Goal: Information Seeking & Learning: Learn about a topic

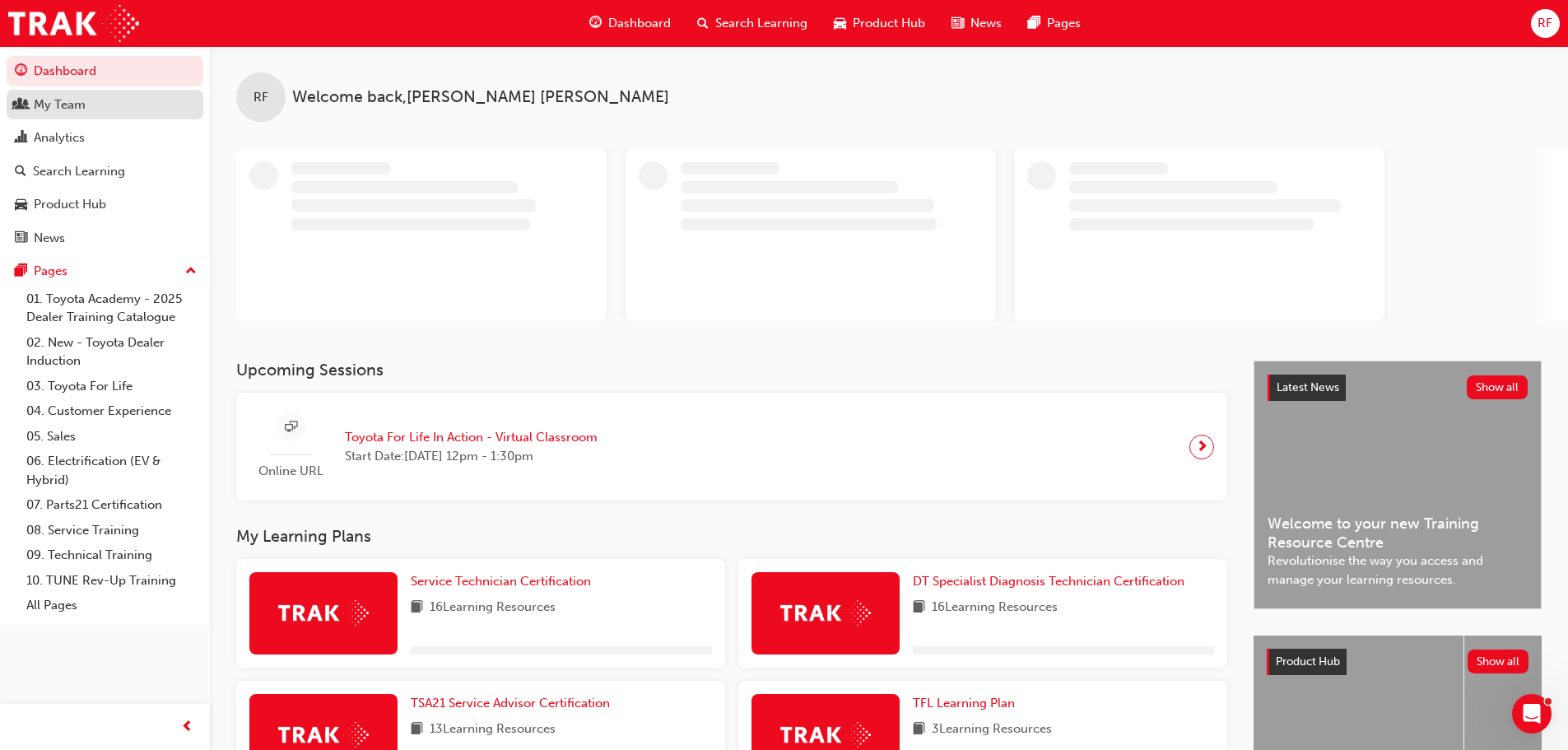
click at [59, 101] on div "My Team" at bounding box center [59, 105] width 52 height 19
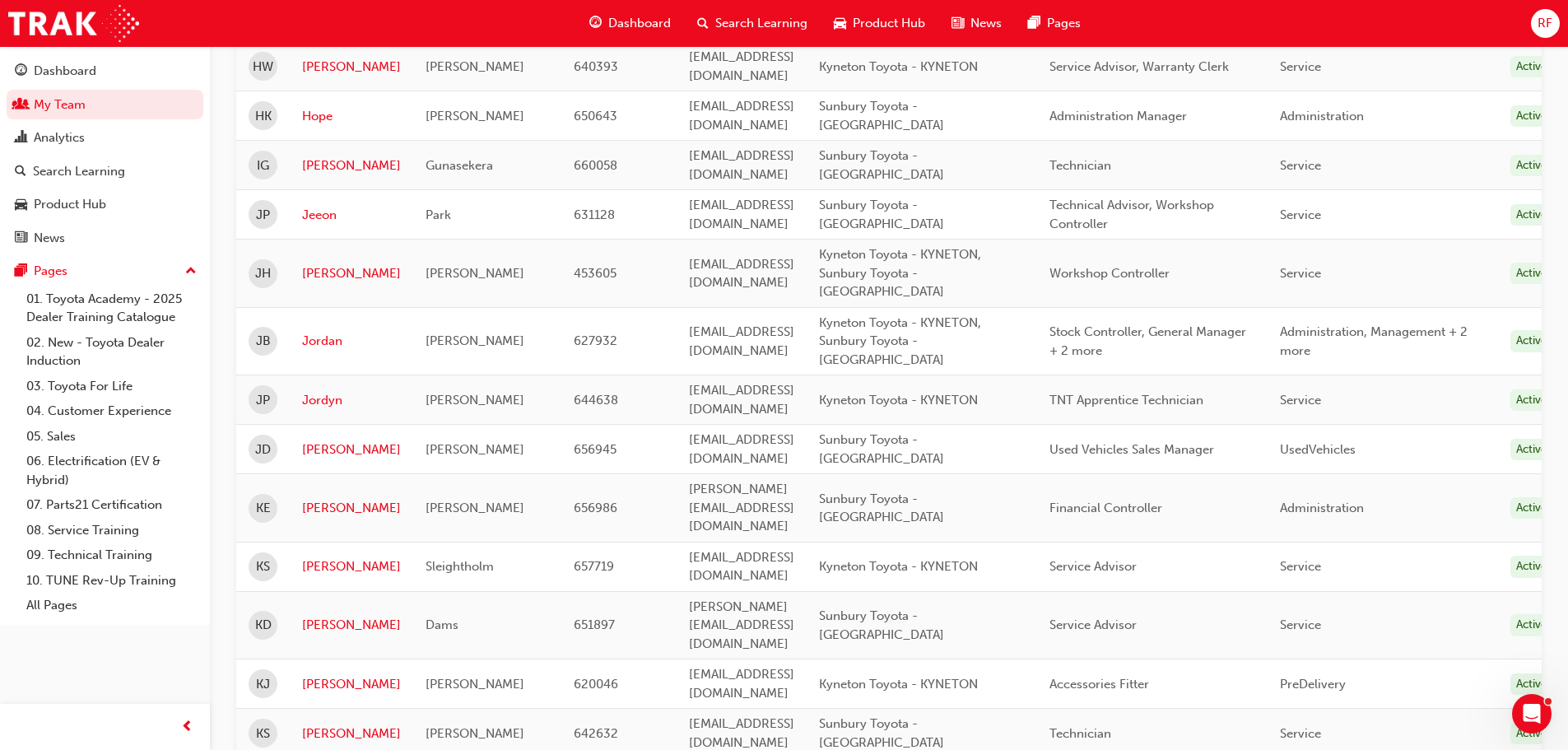
scroll to position [906, 0]
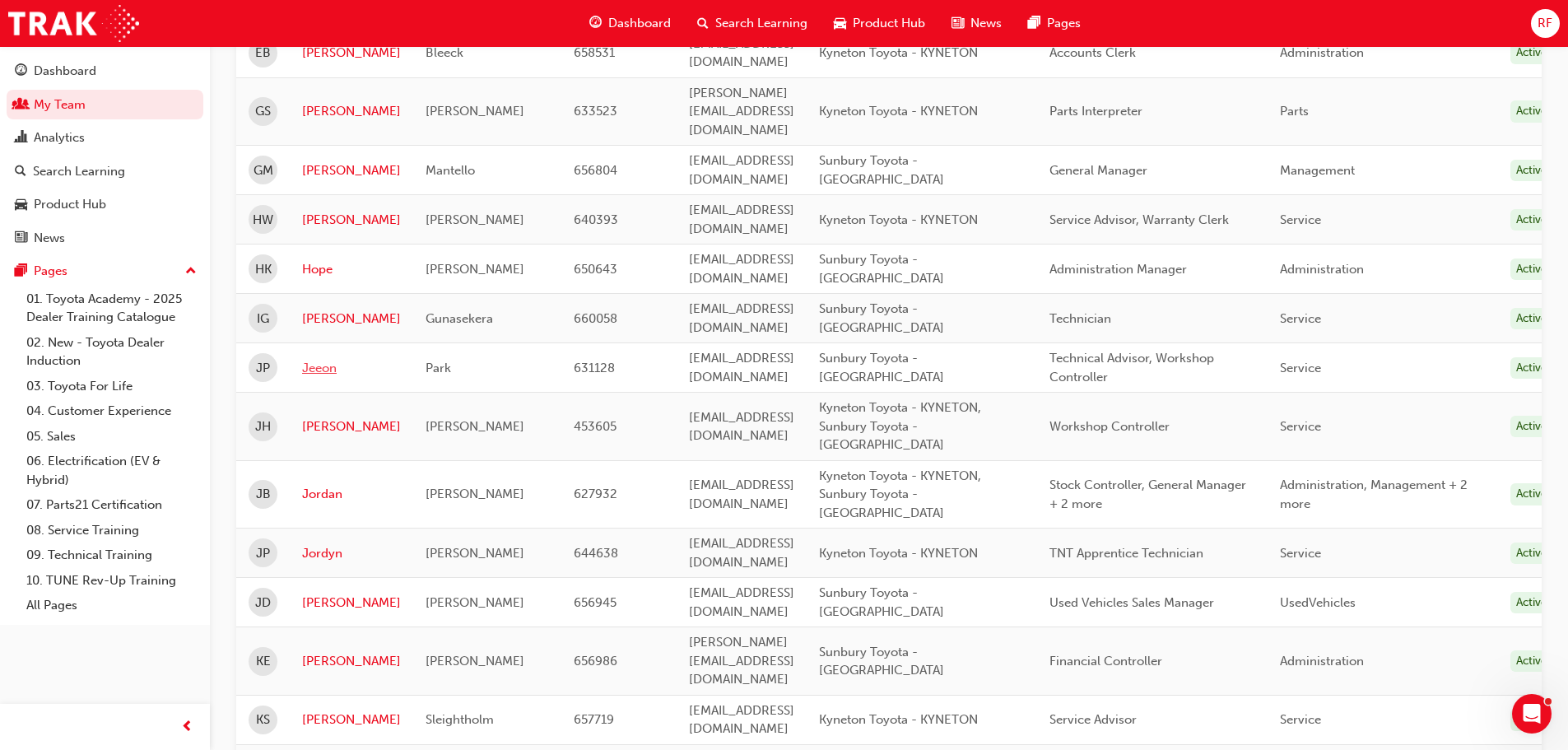
drag, startPoint x: 311, startPoint y: 171, endPoint x: 354, endPoint y: 167, distance: 43.2
click at [312, 359] on link "Jeeon" at bounding box center [351, 368] width 99 height 19
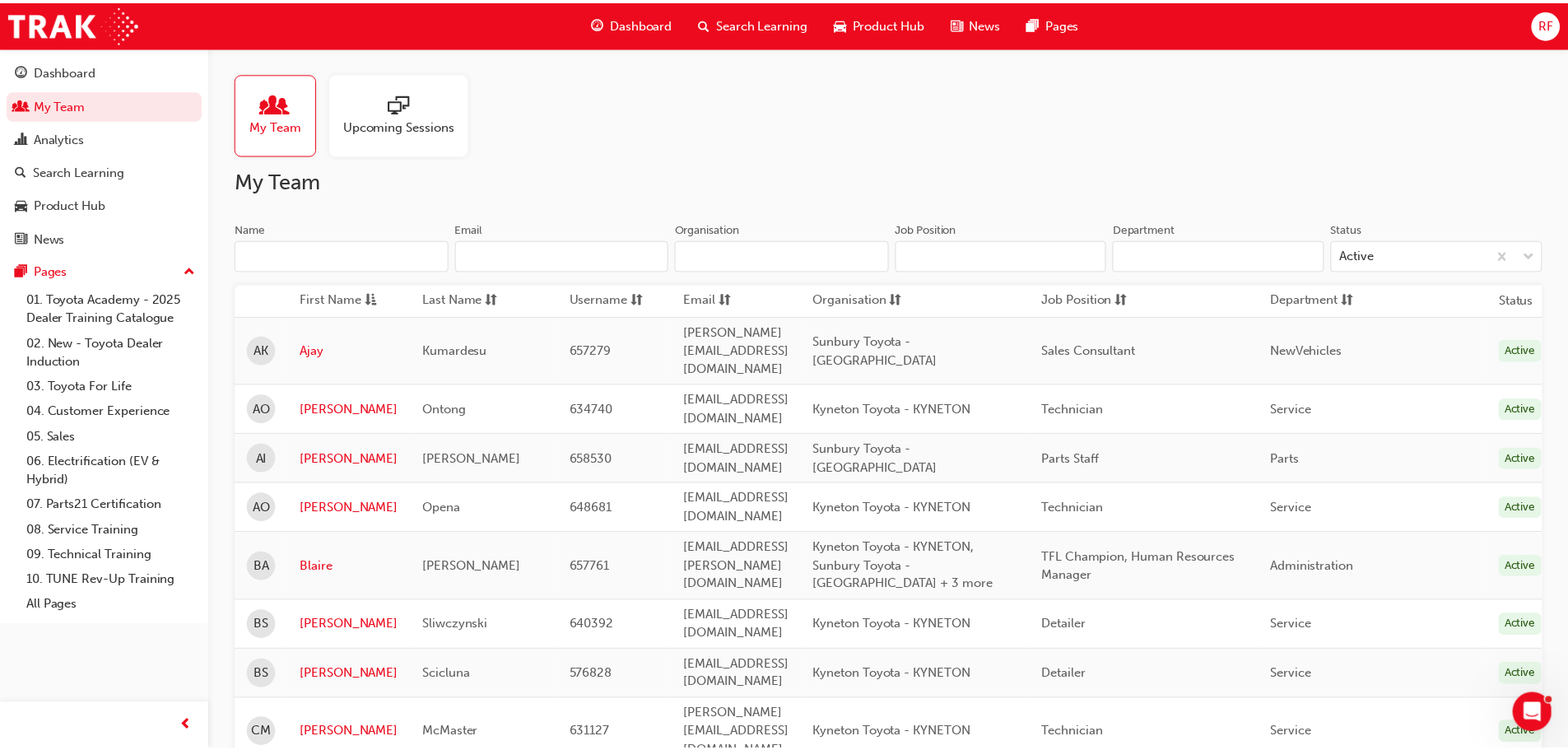
scroll to position [906, 0]
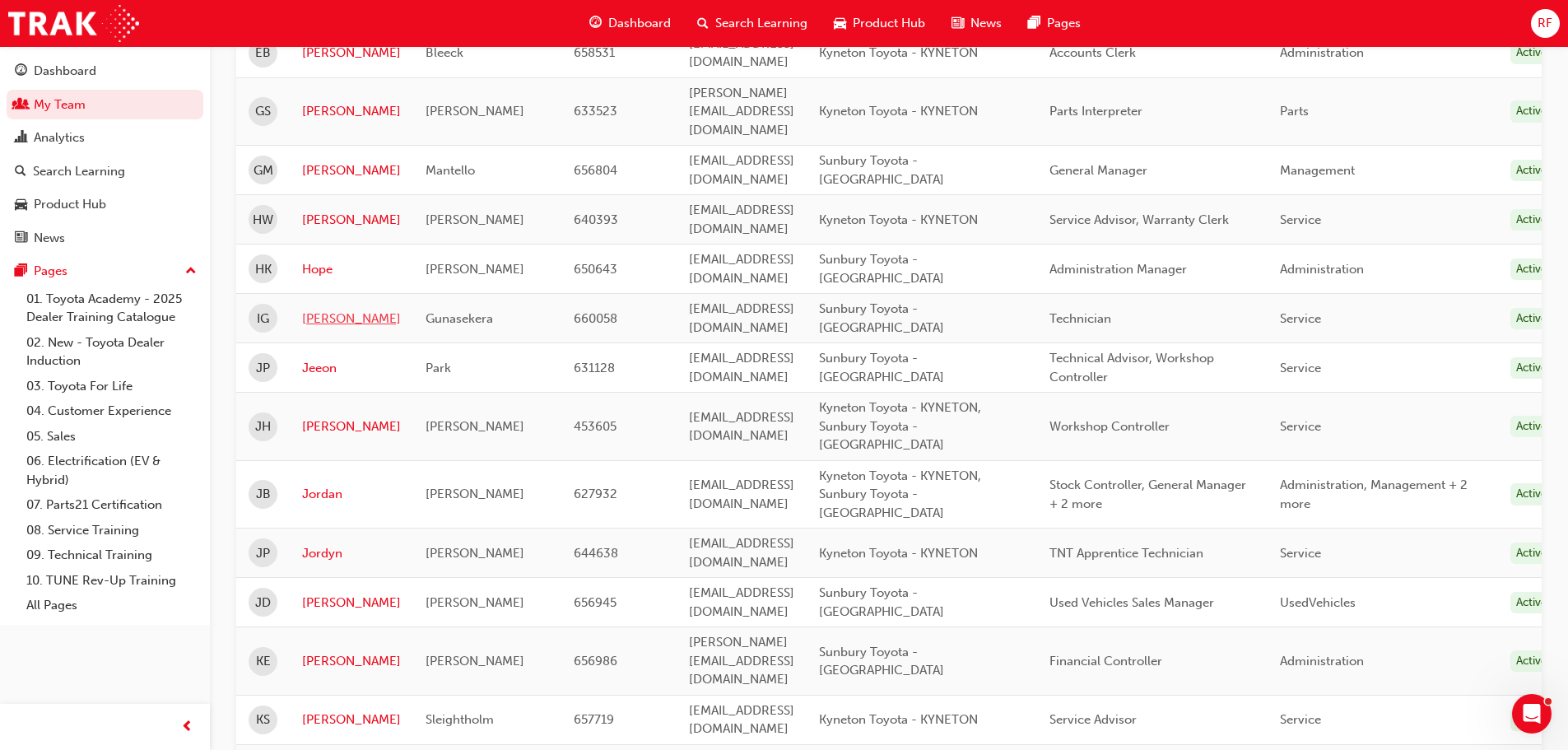
click at [315, 309] on link "[PERSON_NAME]" at bounding box center [351, 319] width 99 height 19
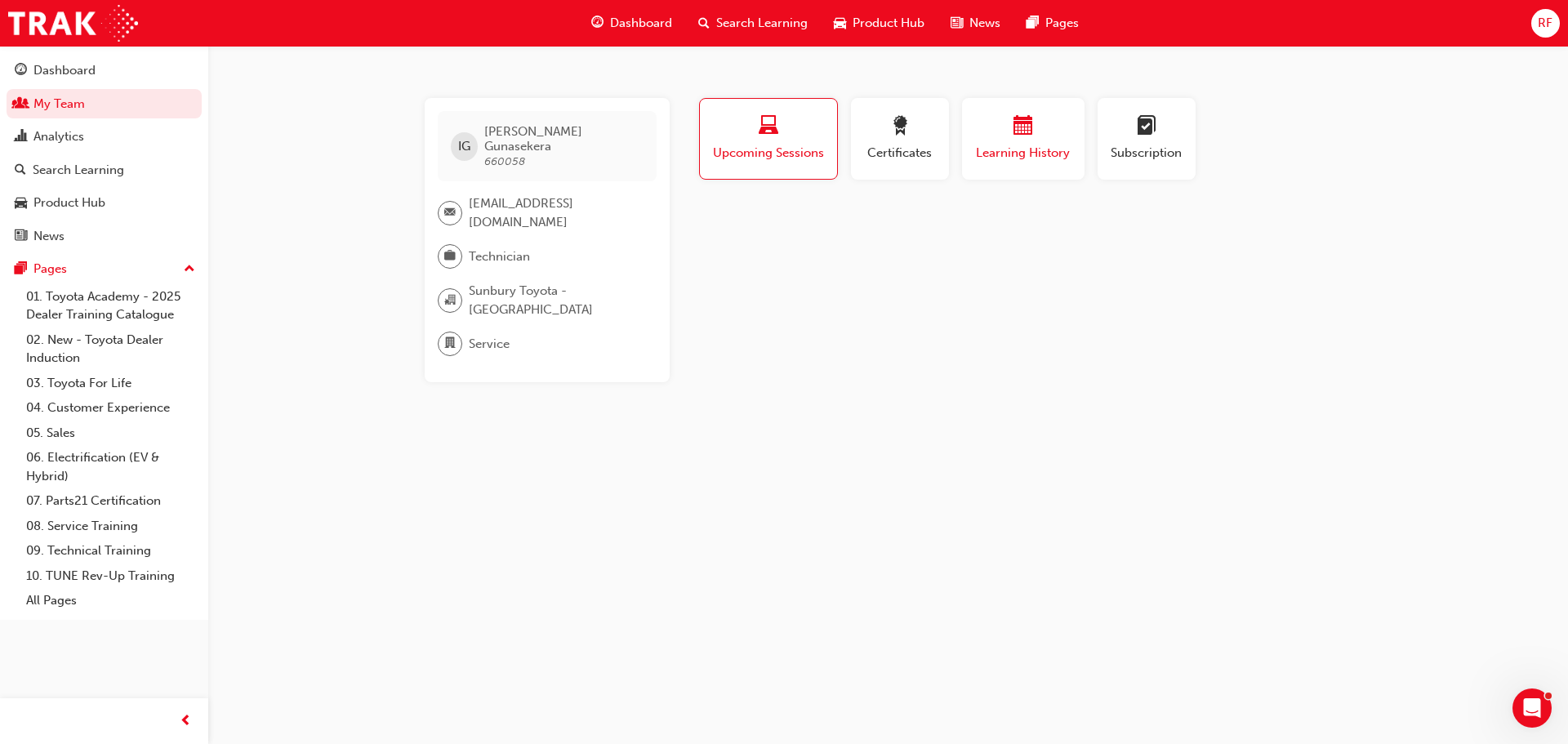
click at [1007, 123] on div "button" at bounding box center [1023, 128] width 98 height 25
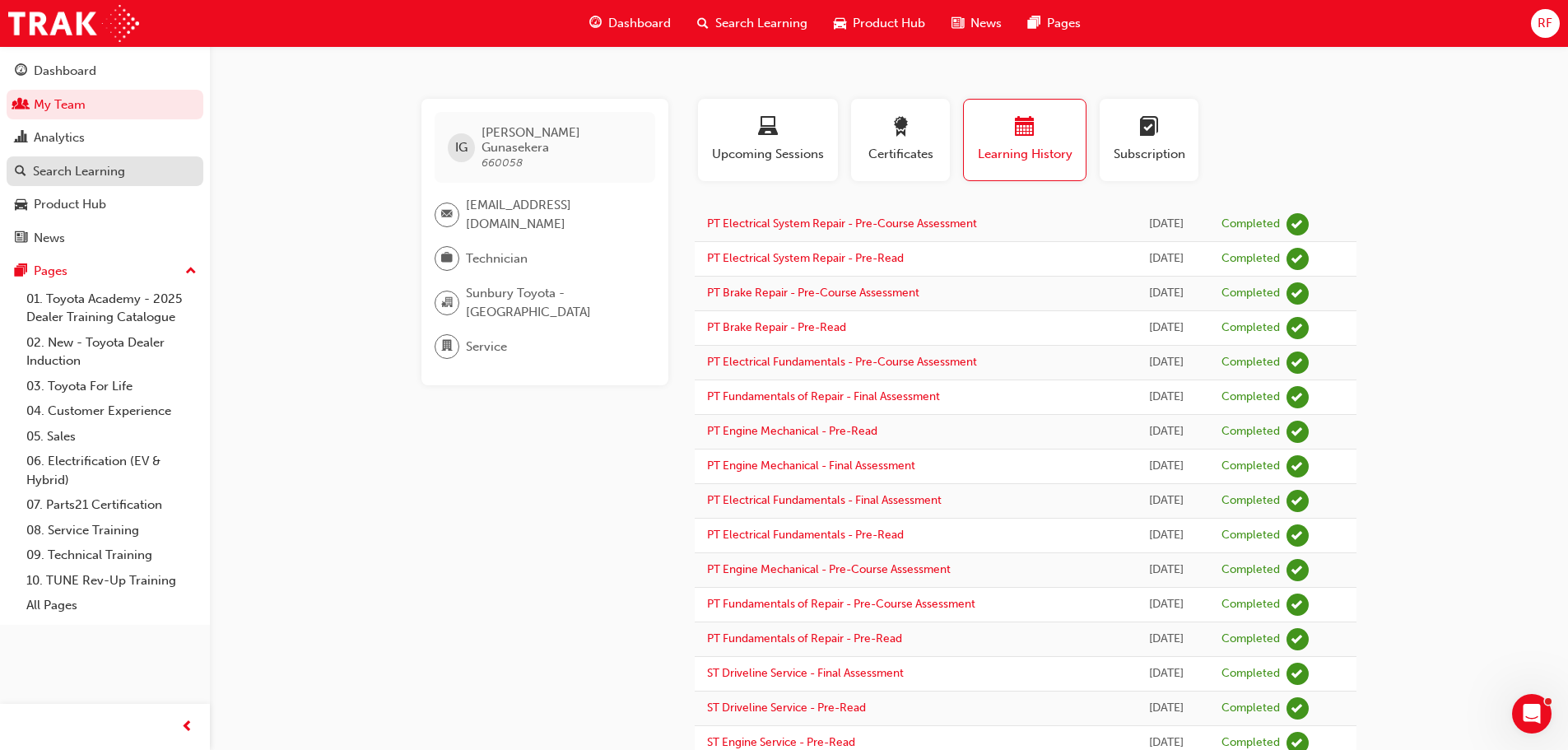
click at [72, 167] on div "Search Learning" at bounding box center [79, 172] width 92 height 19
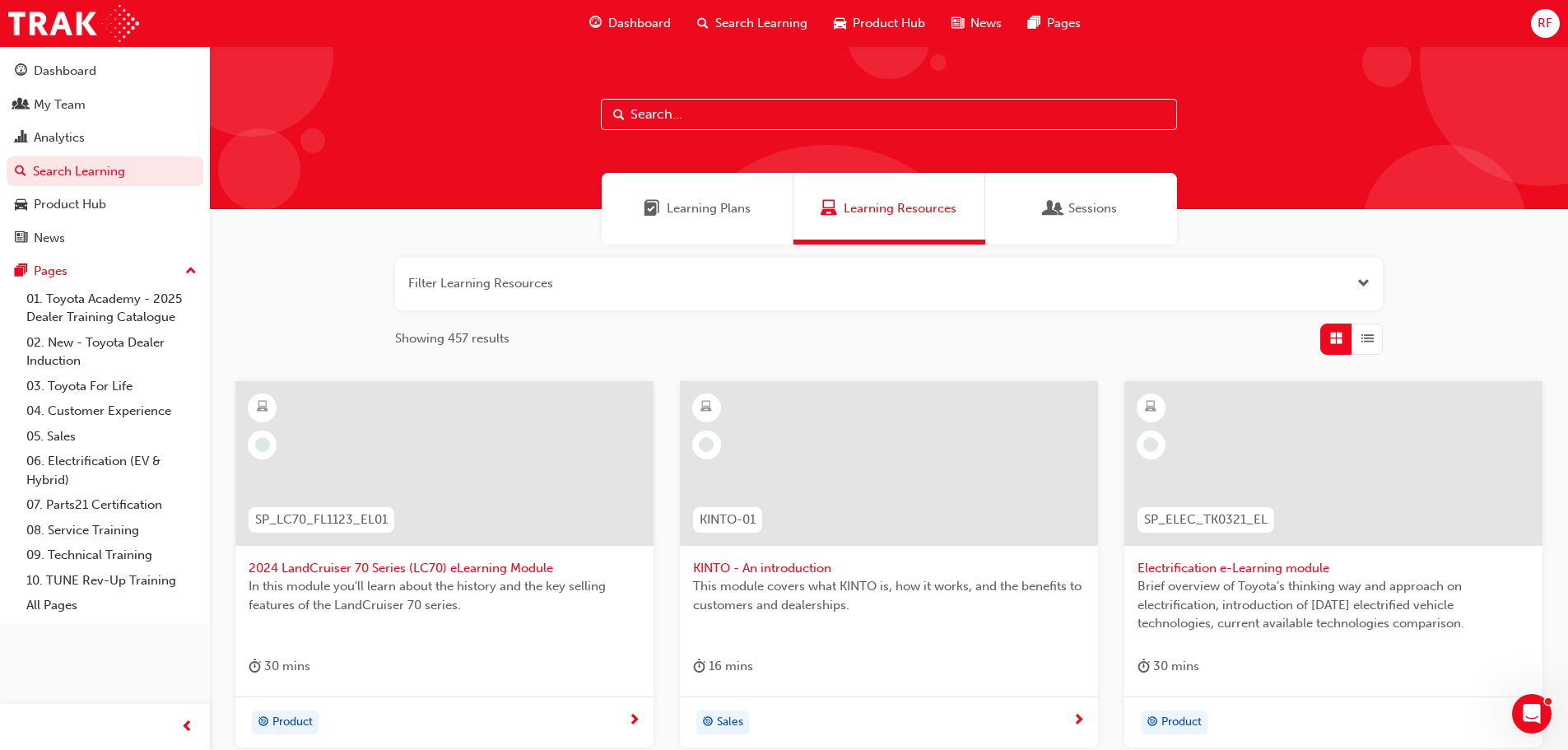
click at [1068, 210] on div "Sessions" at bounding box center [1081, 209] width 72 height 19
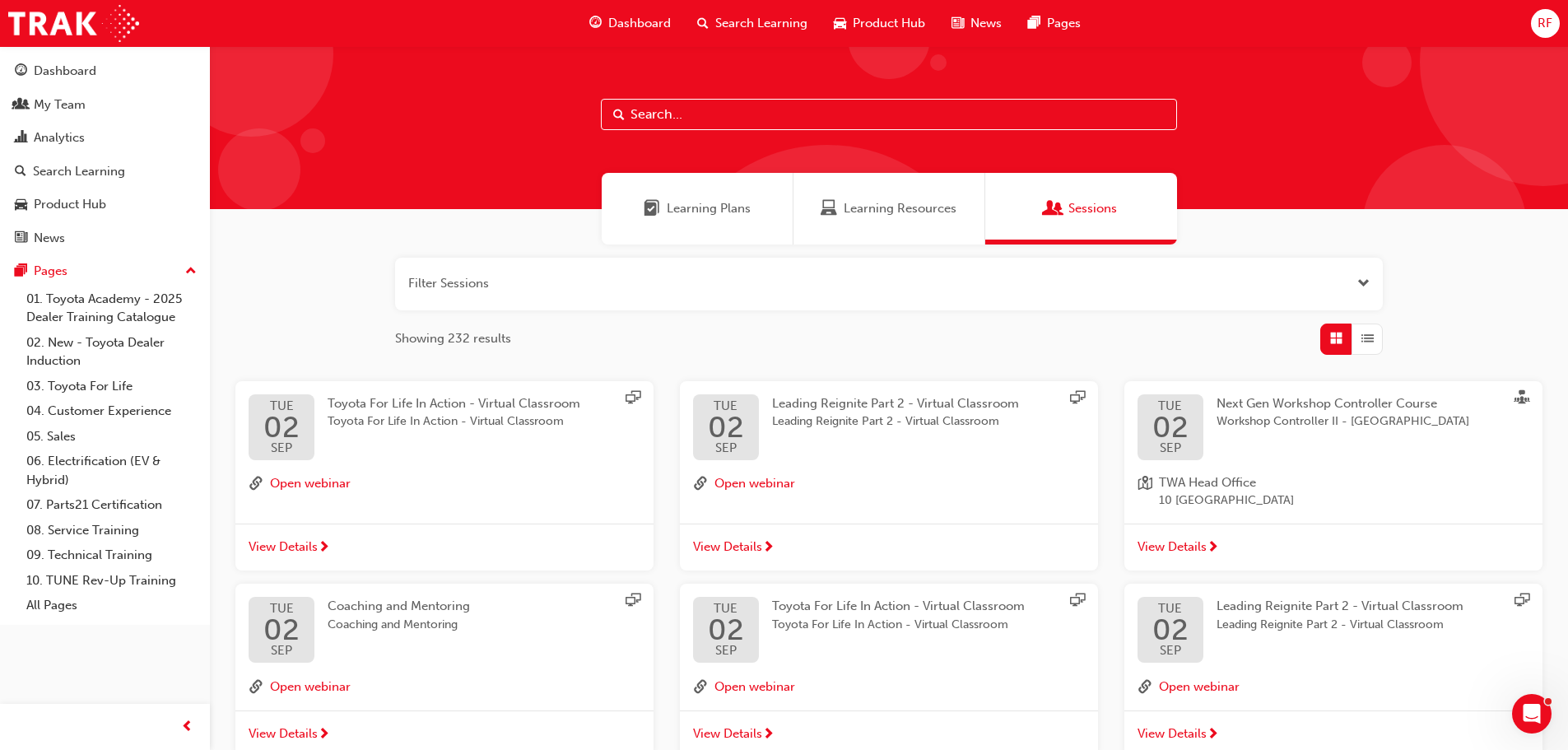
click at [502, 287] on button "button" at bounding box center [889, 284] width 988 height 52
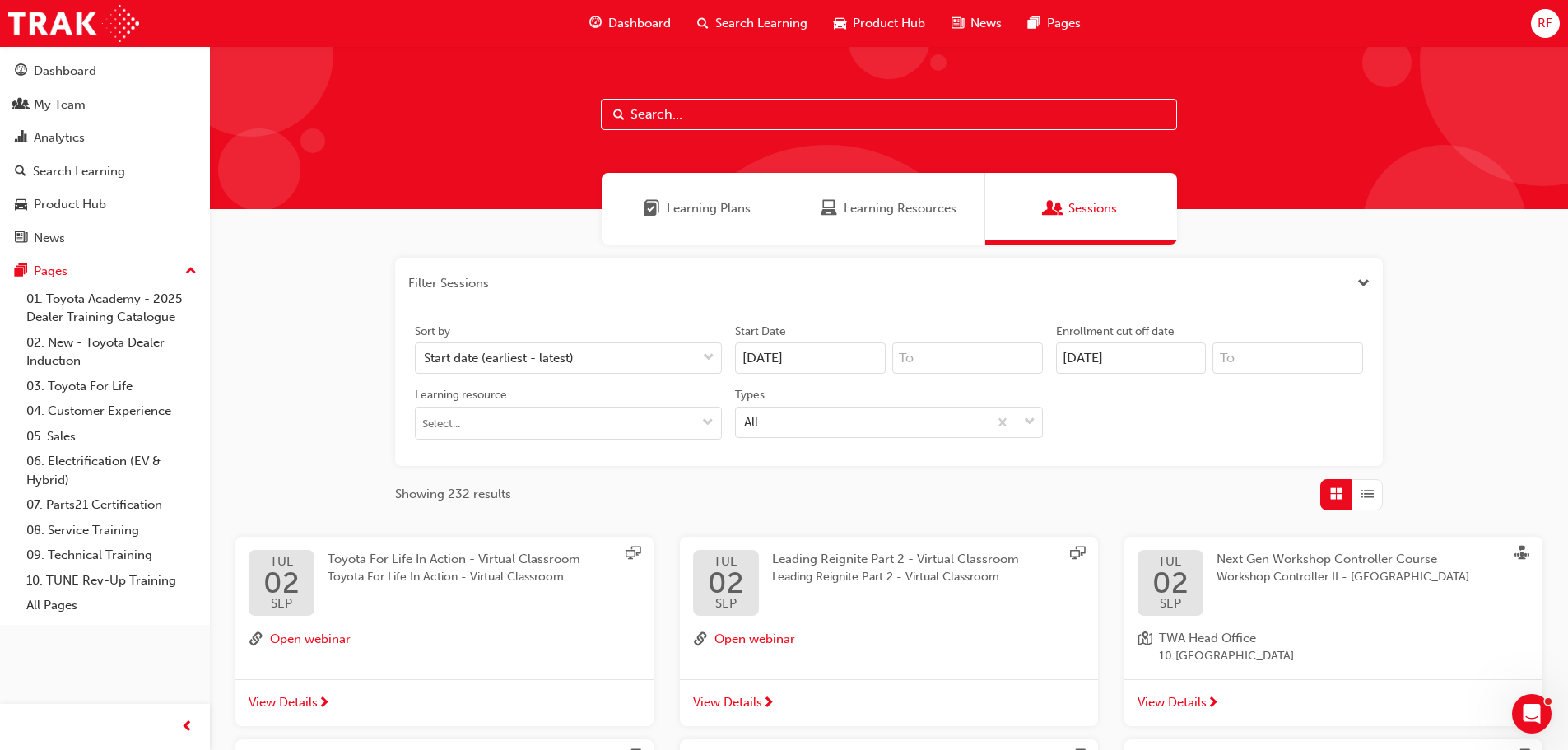
click at [1083, 214] on span "Sessions" at bounding box center [1092, 209] width 48 height 19
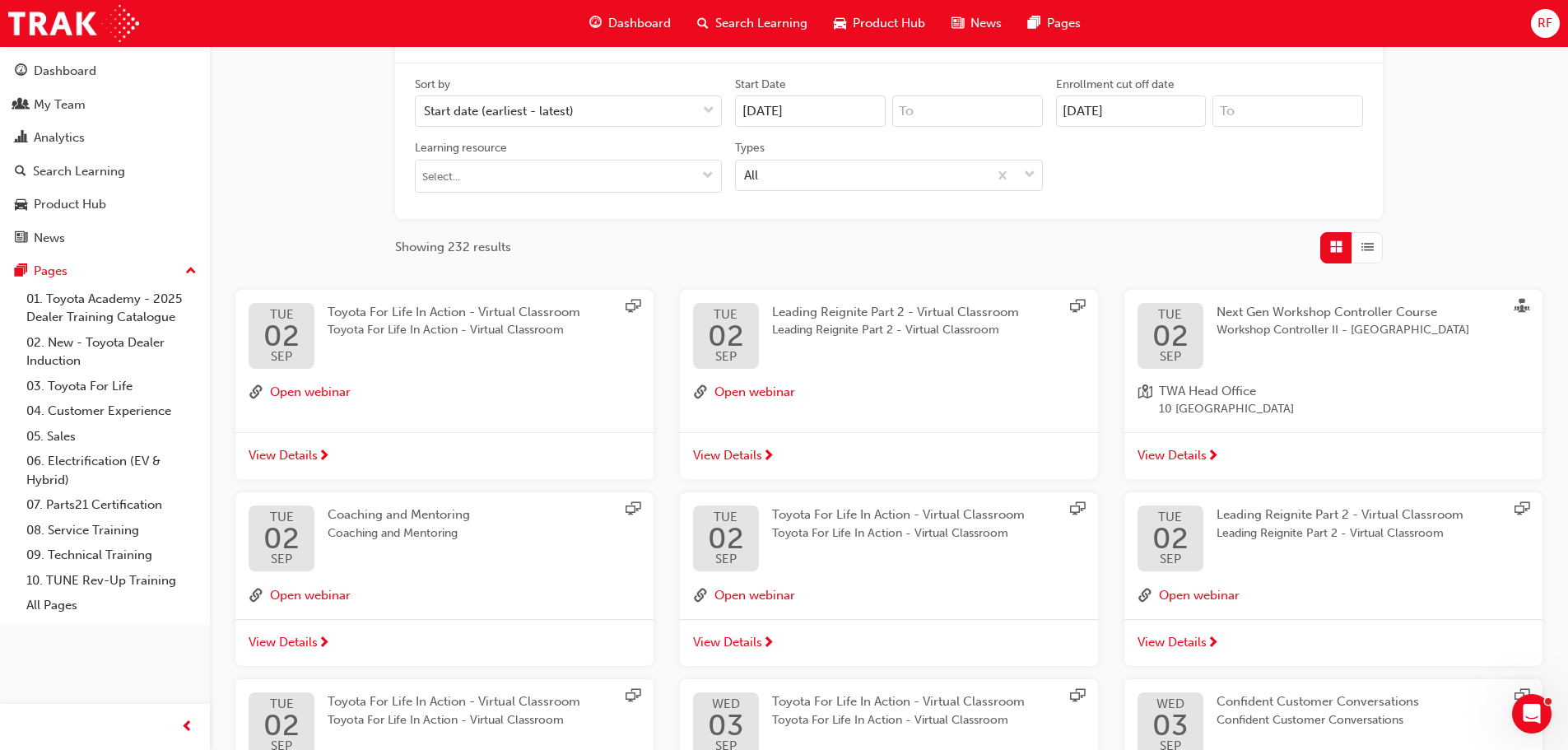
scroll to position [494, 0]
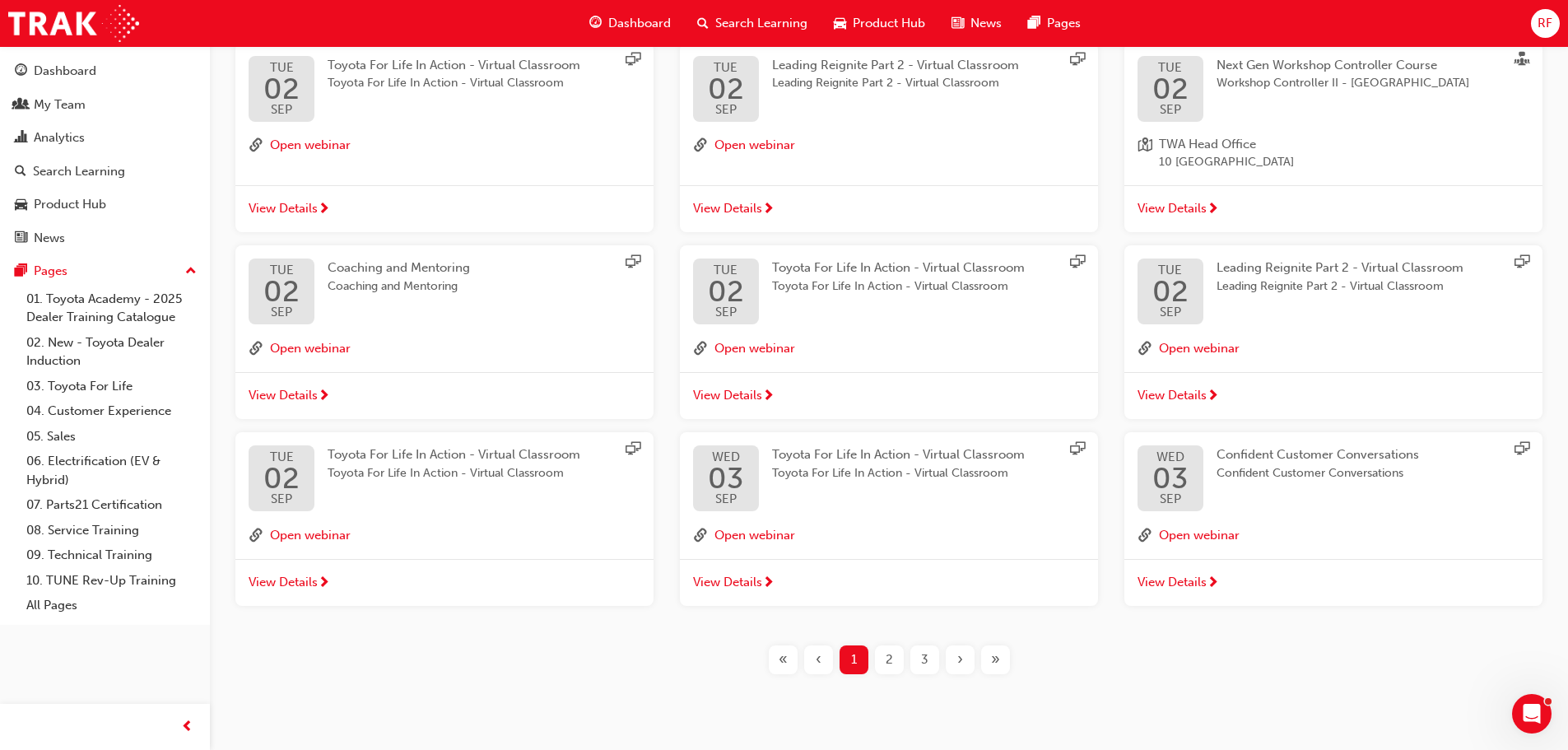
click at [896, 652] on div "2" at bounding box center [890, 660] width 29 height 29
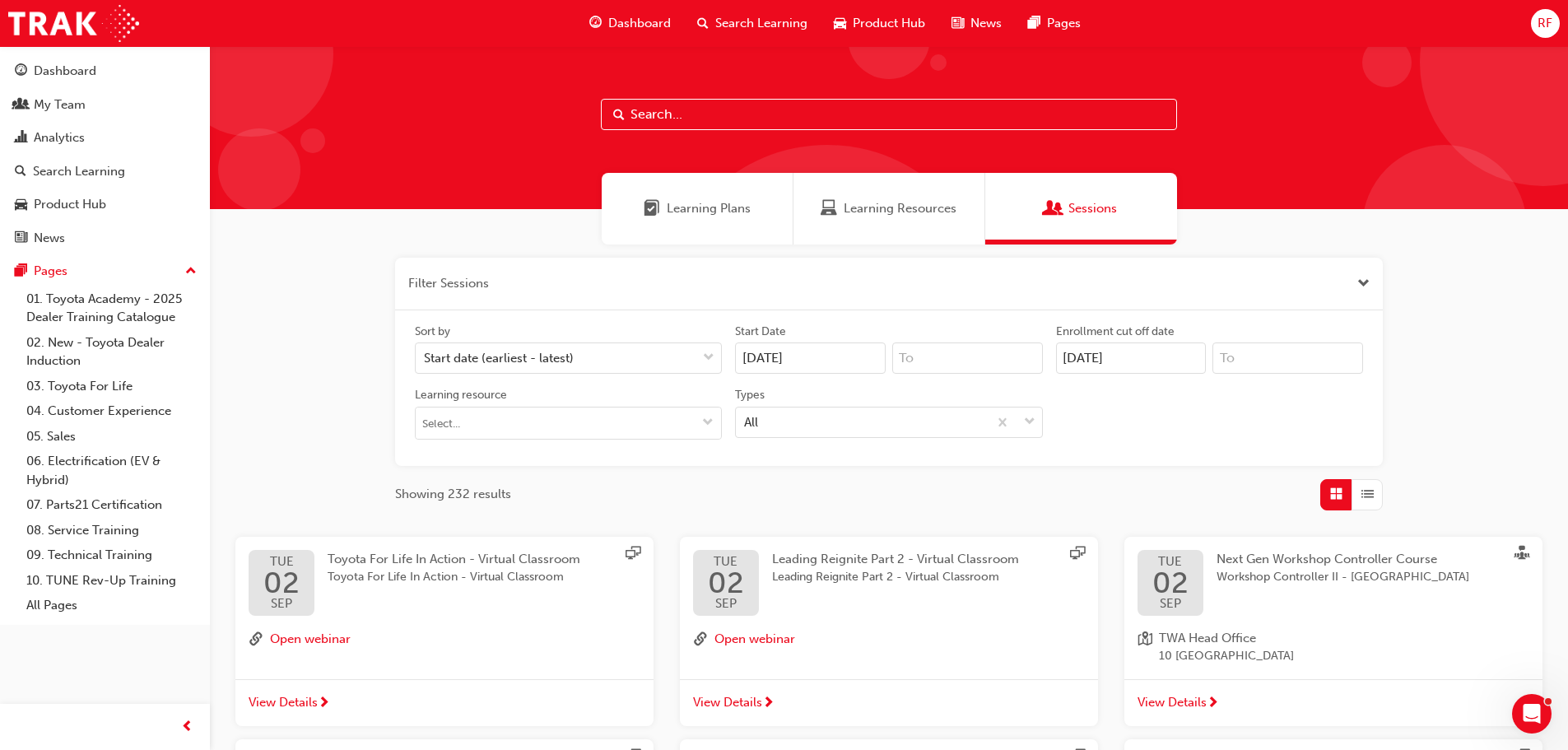
click at [683, 105] on input "text" at bounding box center [888, 114] width 576 height 31
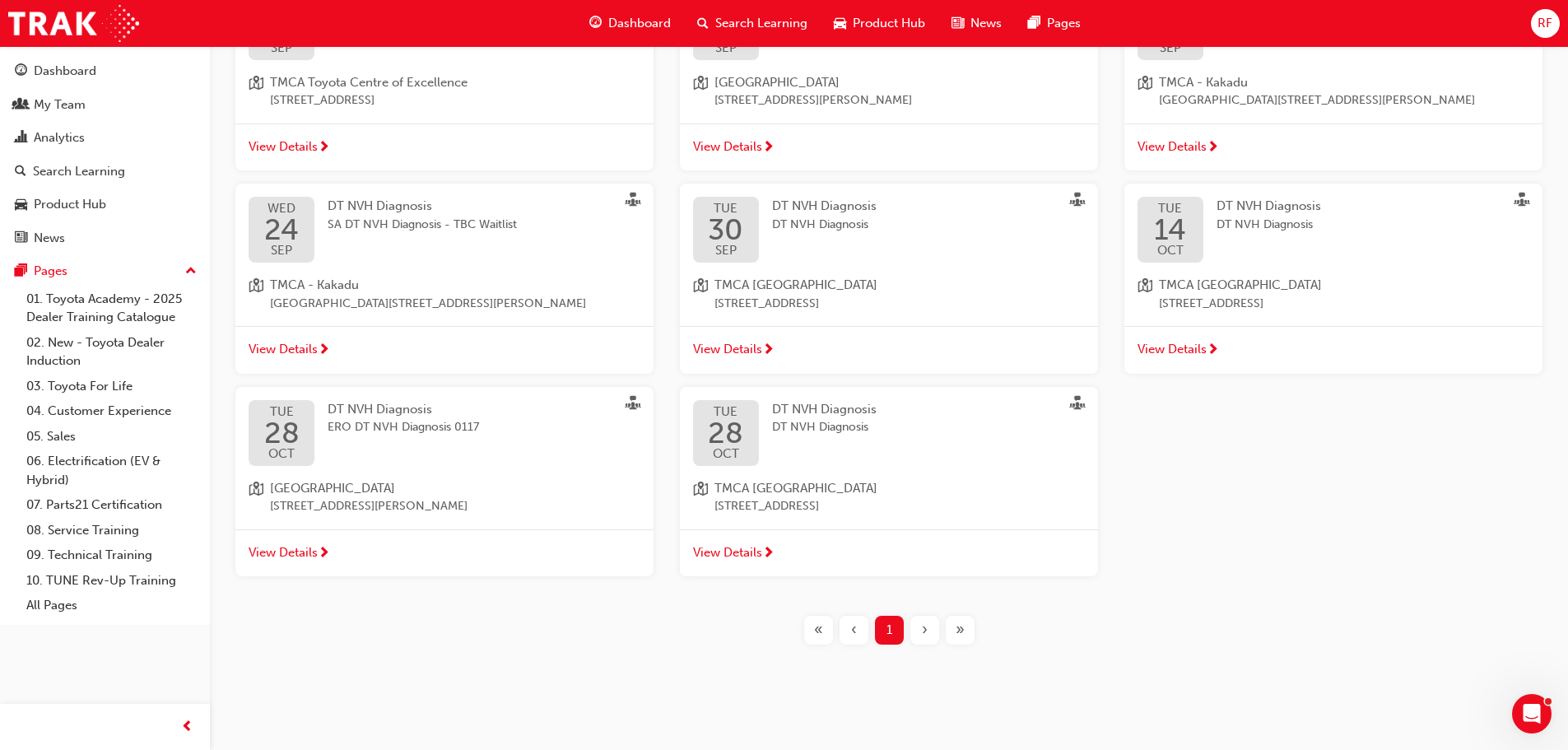
scroll to position [557, 0]
type input "Diag"
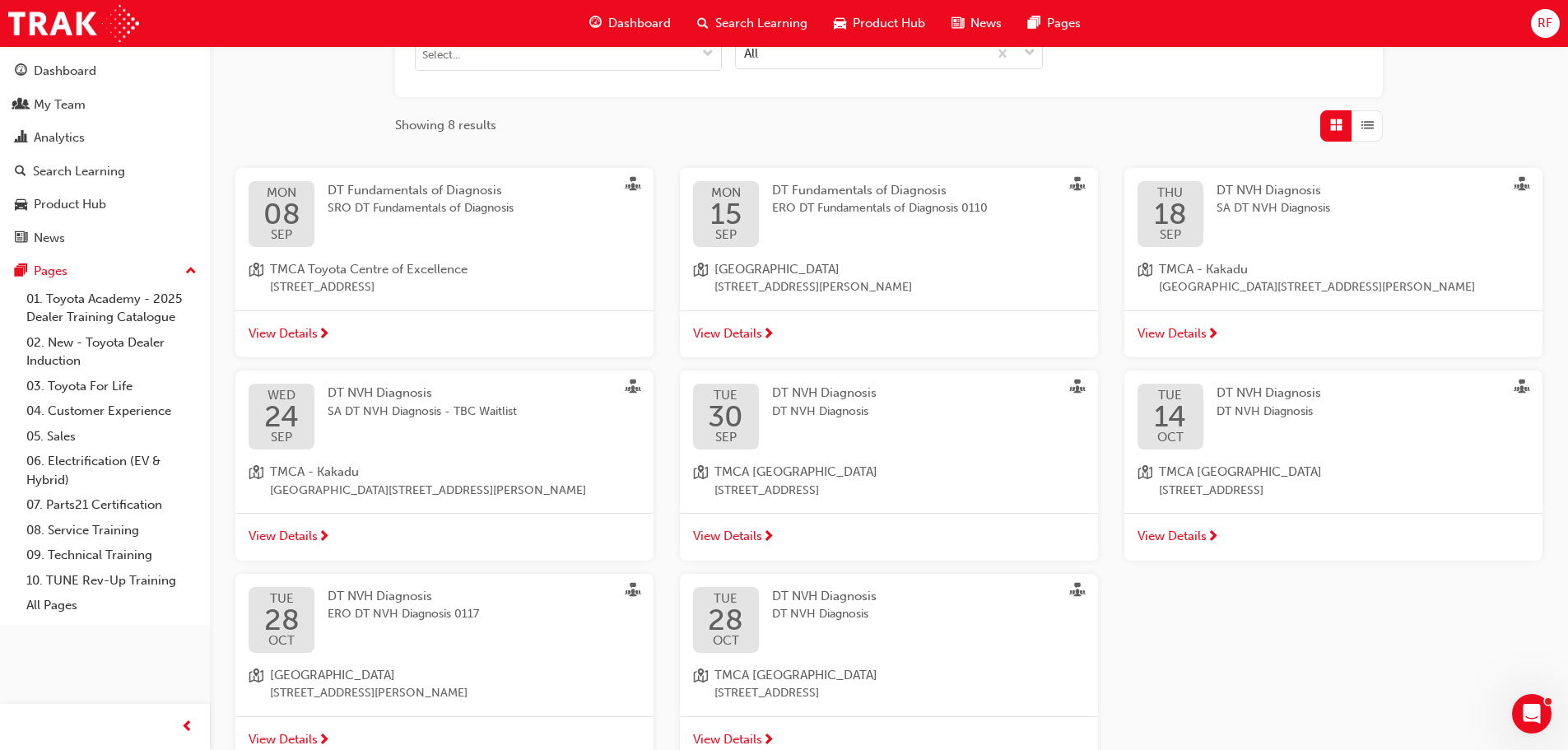
scroll to position [228, 0]
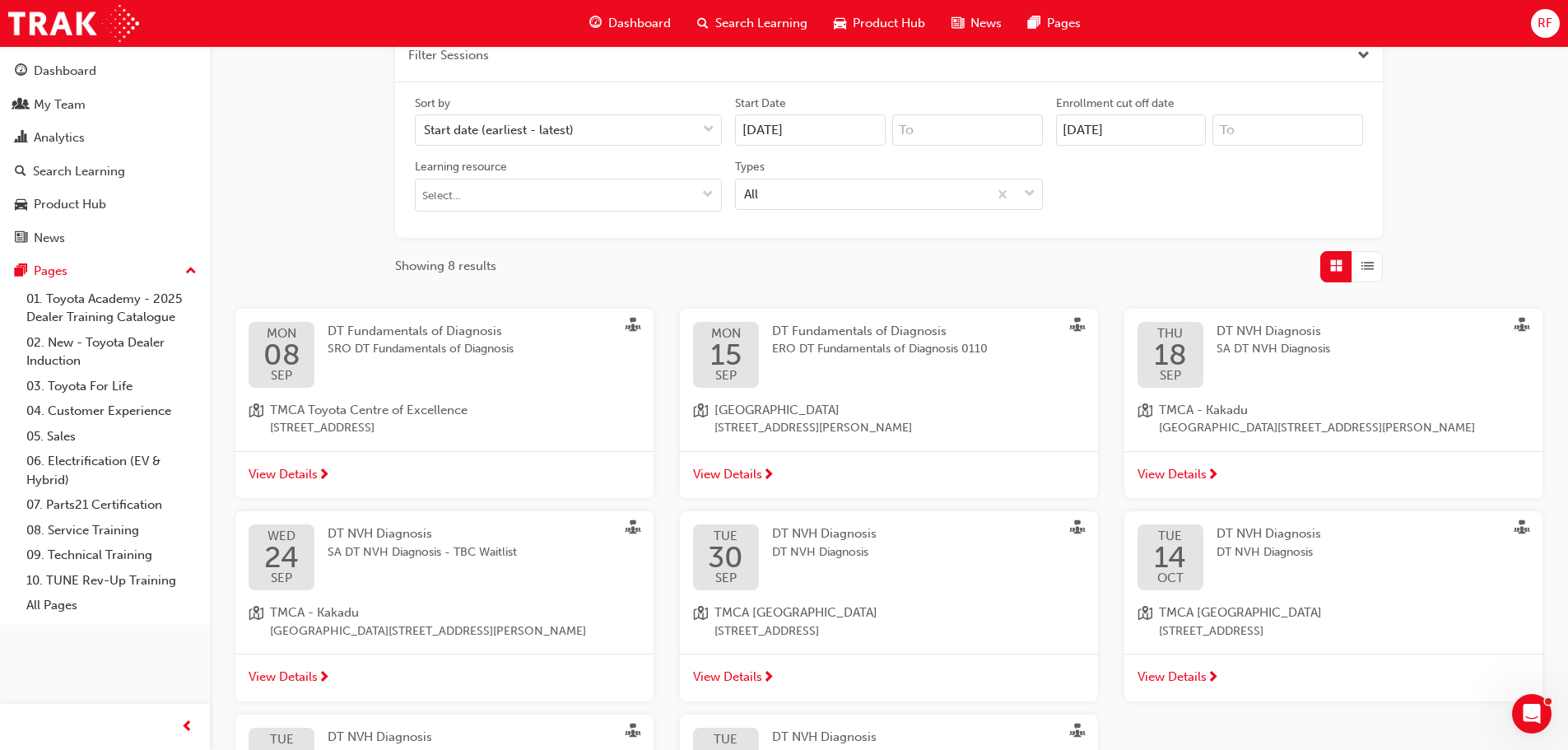
click at [411, 370] on div "DT Fundamentals of Diagnosis SRO DT Fundamentals of Diagnosis" at bounding box center [433, 355] width 212 height 66
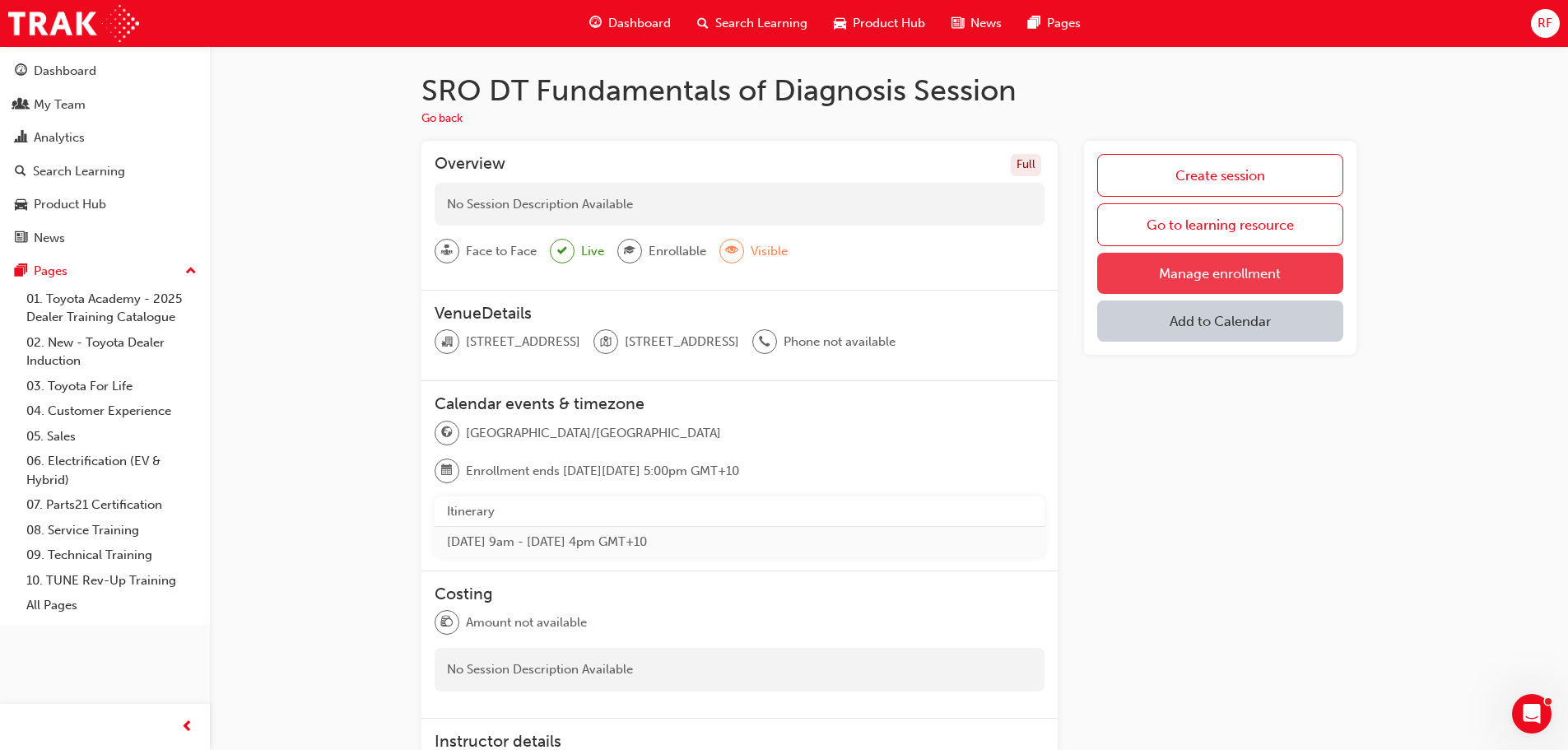
click at [1226, 270] on link "Manage enrollment" at bounding box center [1220, 273] width 246 height 41
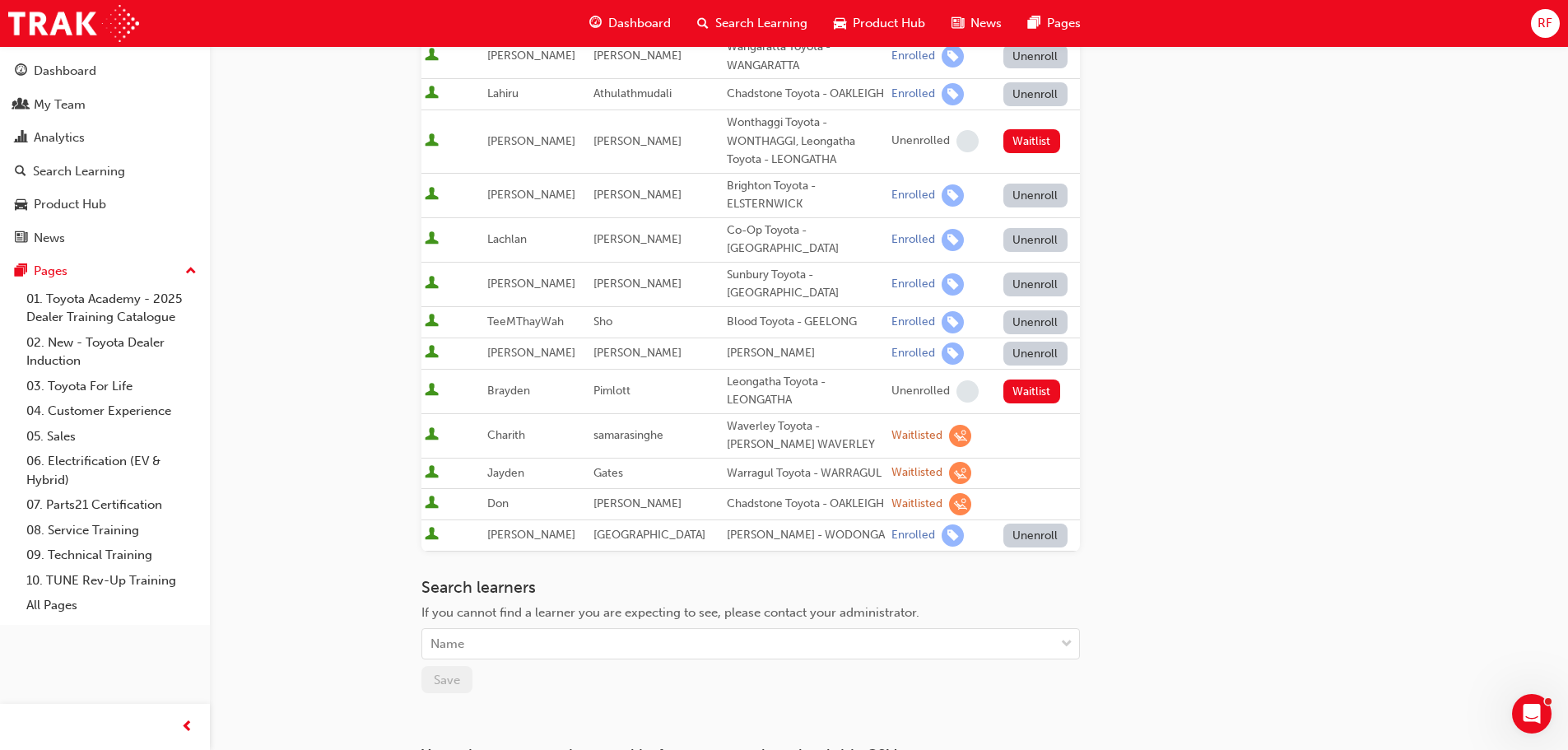
scroll to position [126, 0]
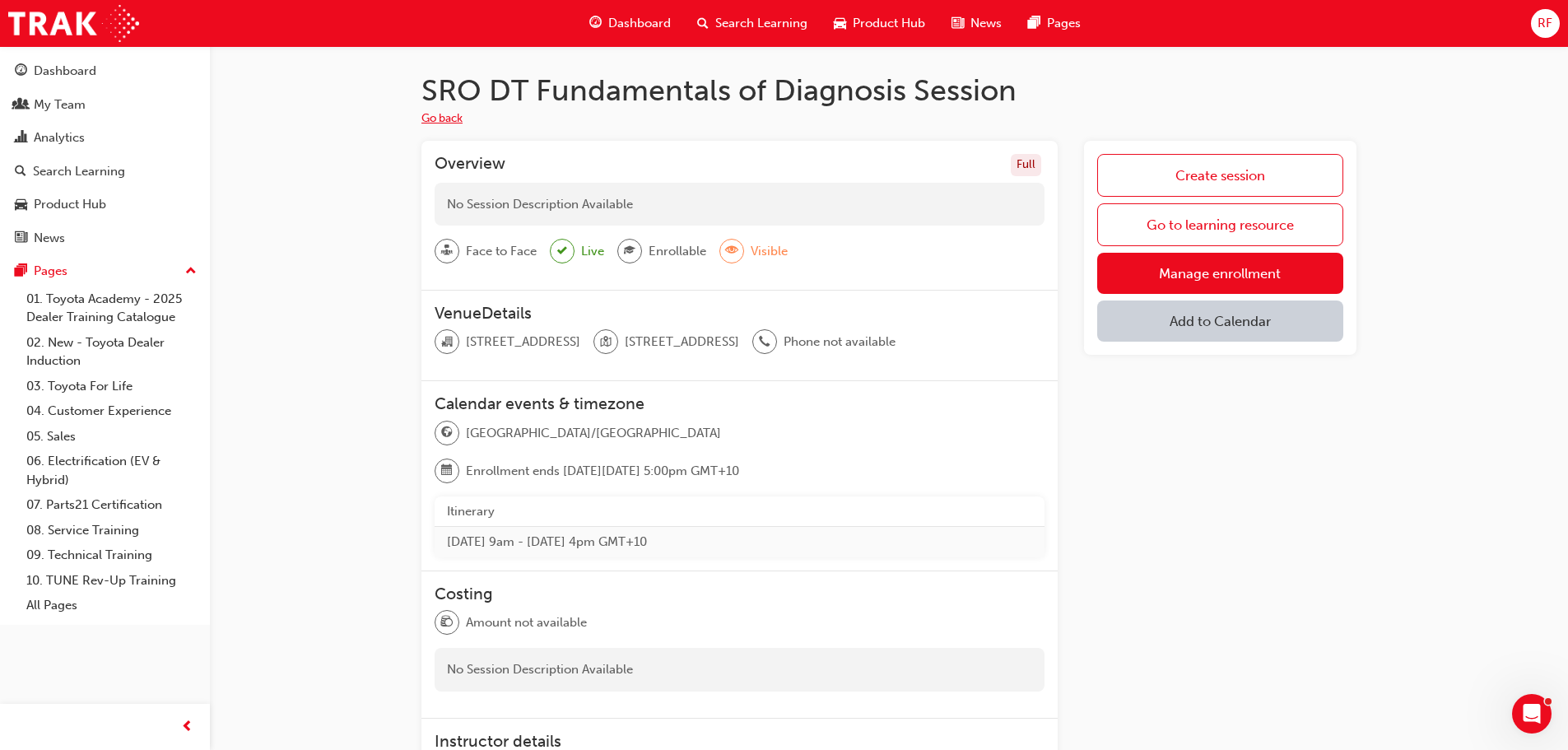
click at [442, 118] on button "Go back" at bounding box center [441, 118] width 41 height 19
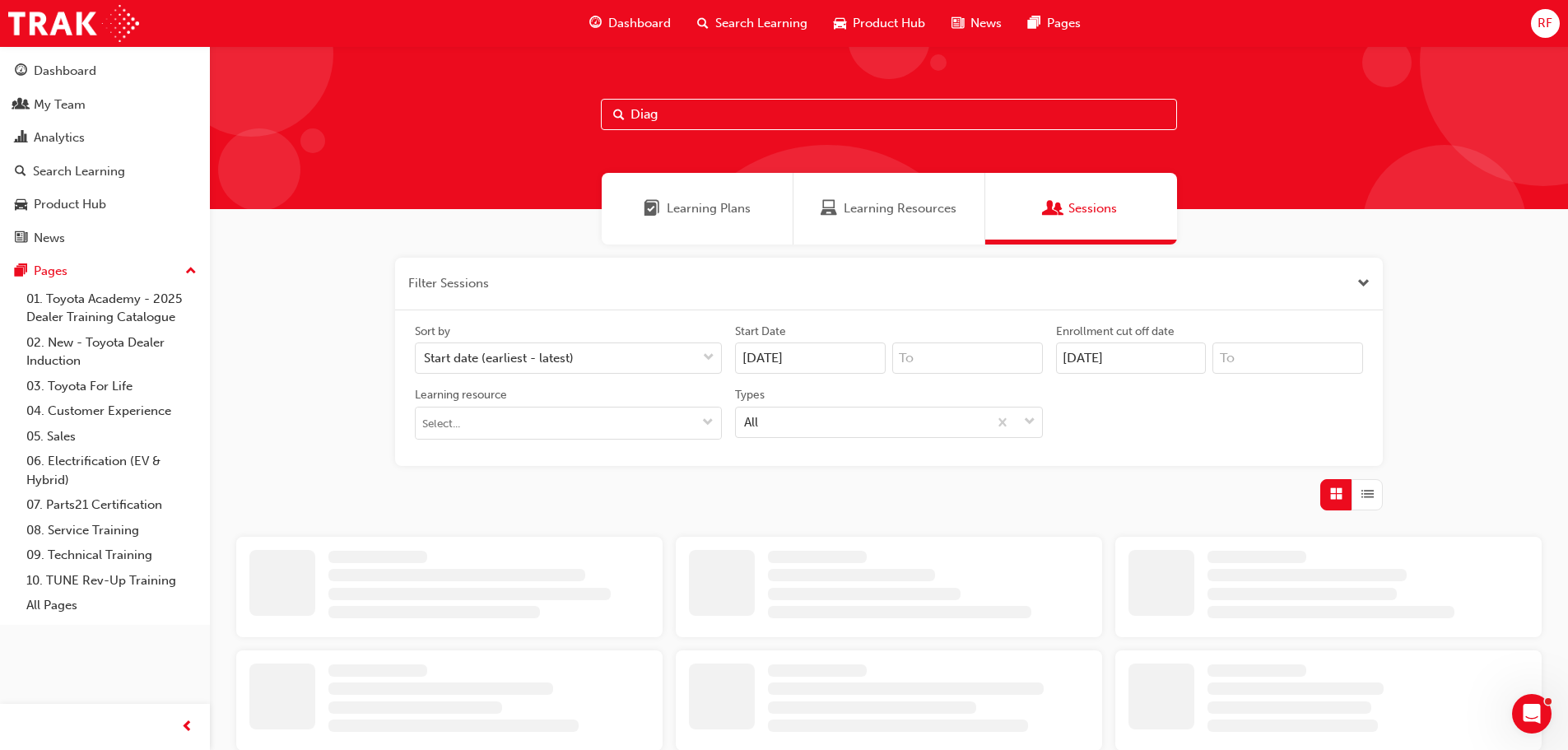
scroll to position [228, 0]
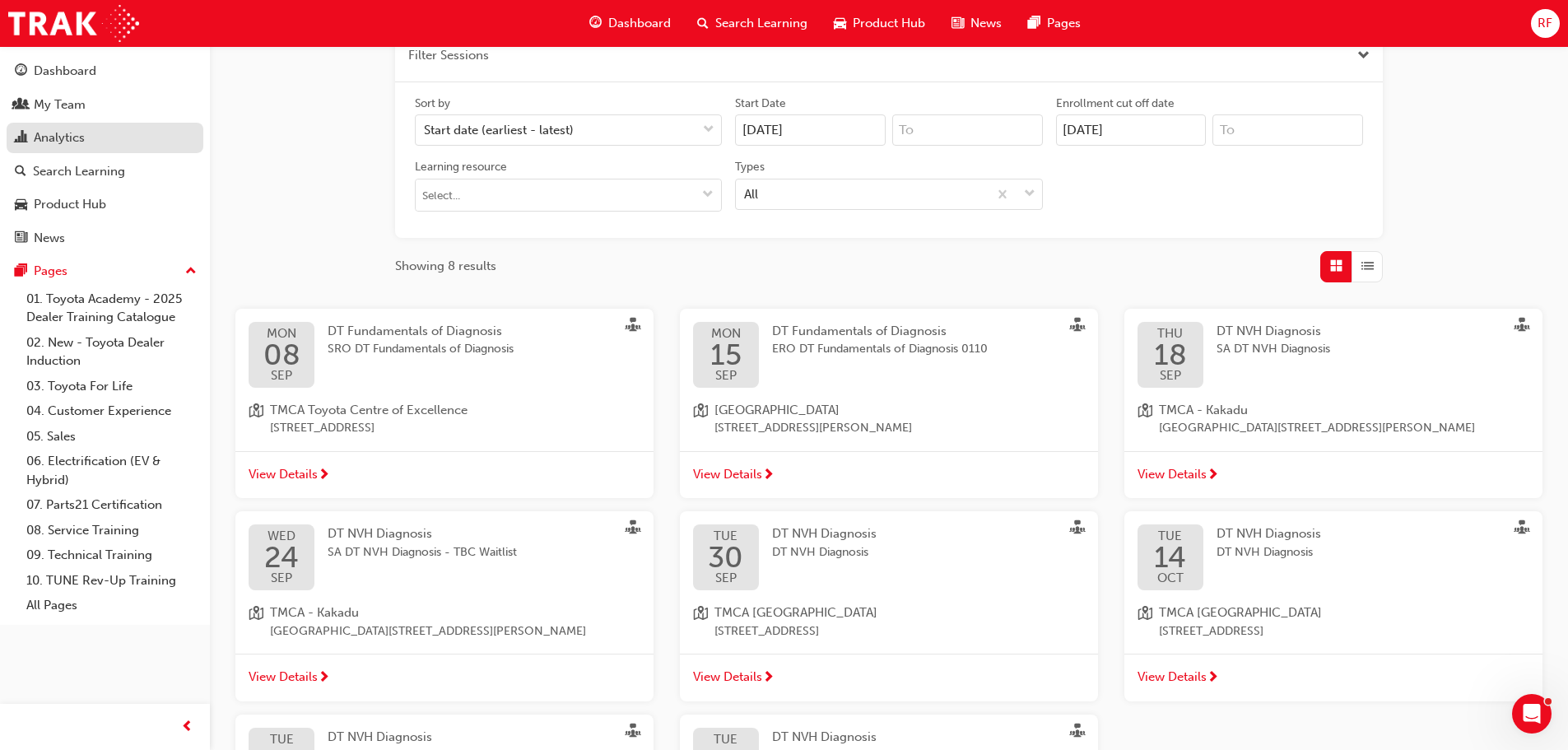
click at [52, 135] on div "Analytics" at bounding box center [59, 138] width 51 height 19
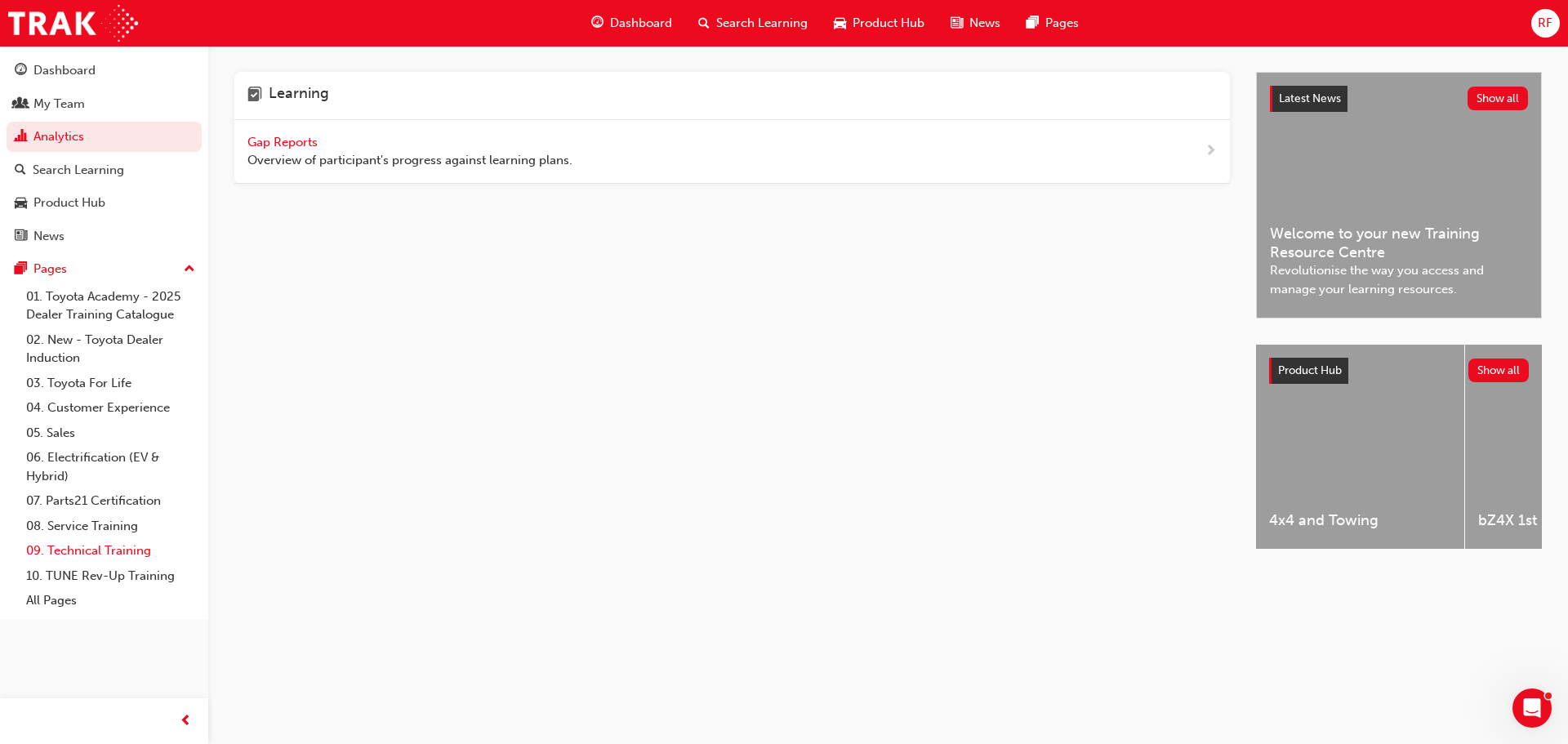
click at [93, 545] on link "09. Technical Training" at bounding box center [110, 550] width 182 height 25
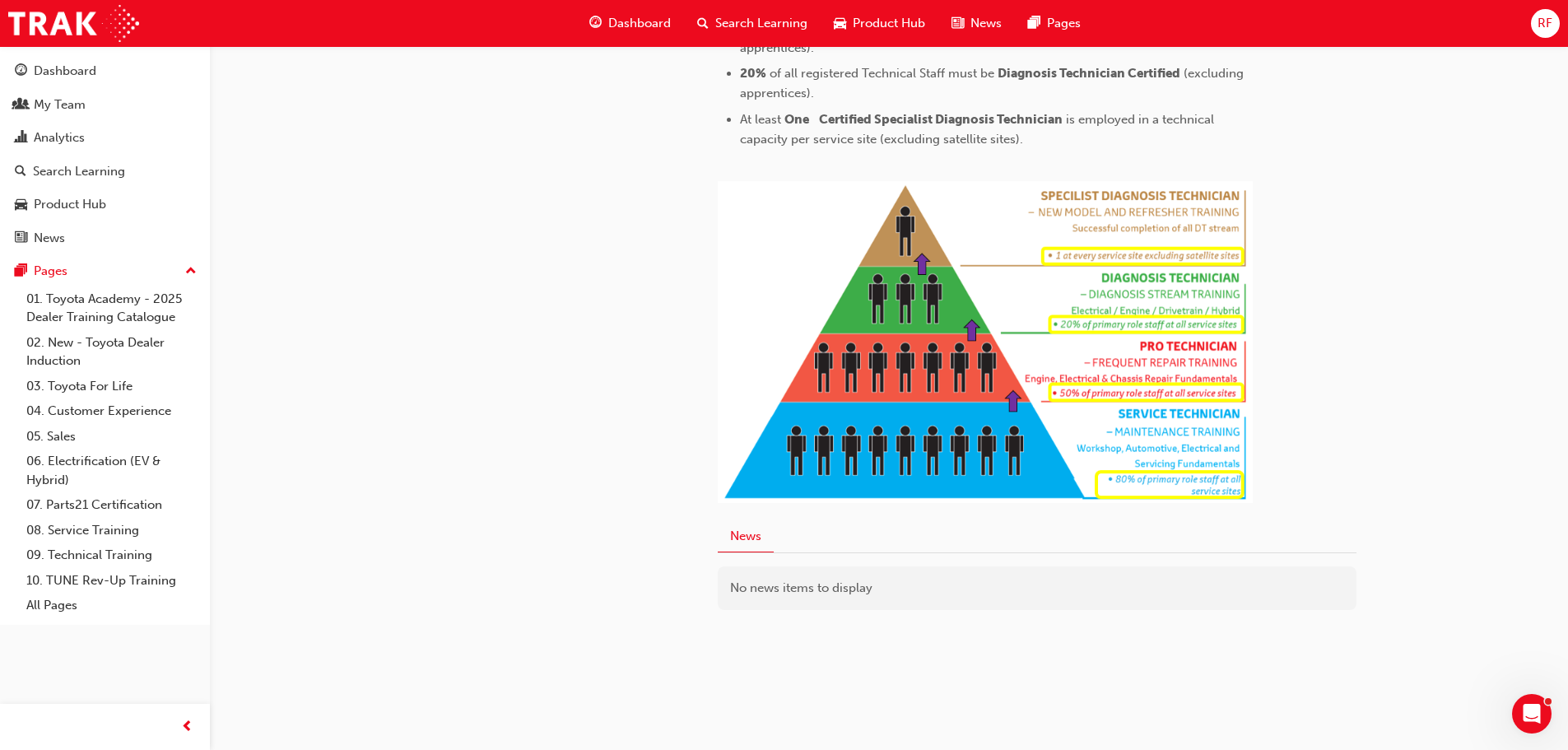
scroll to position [821, 0]
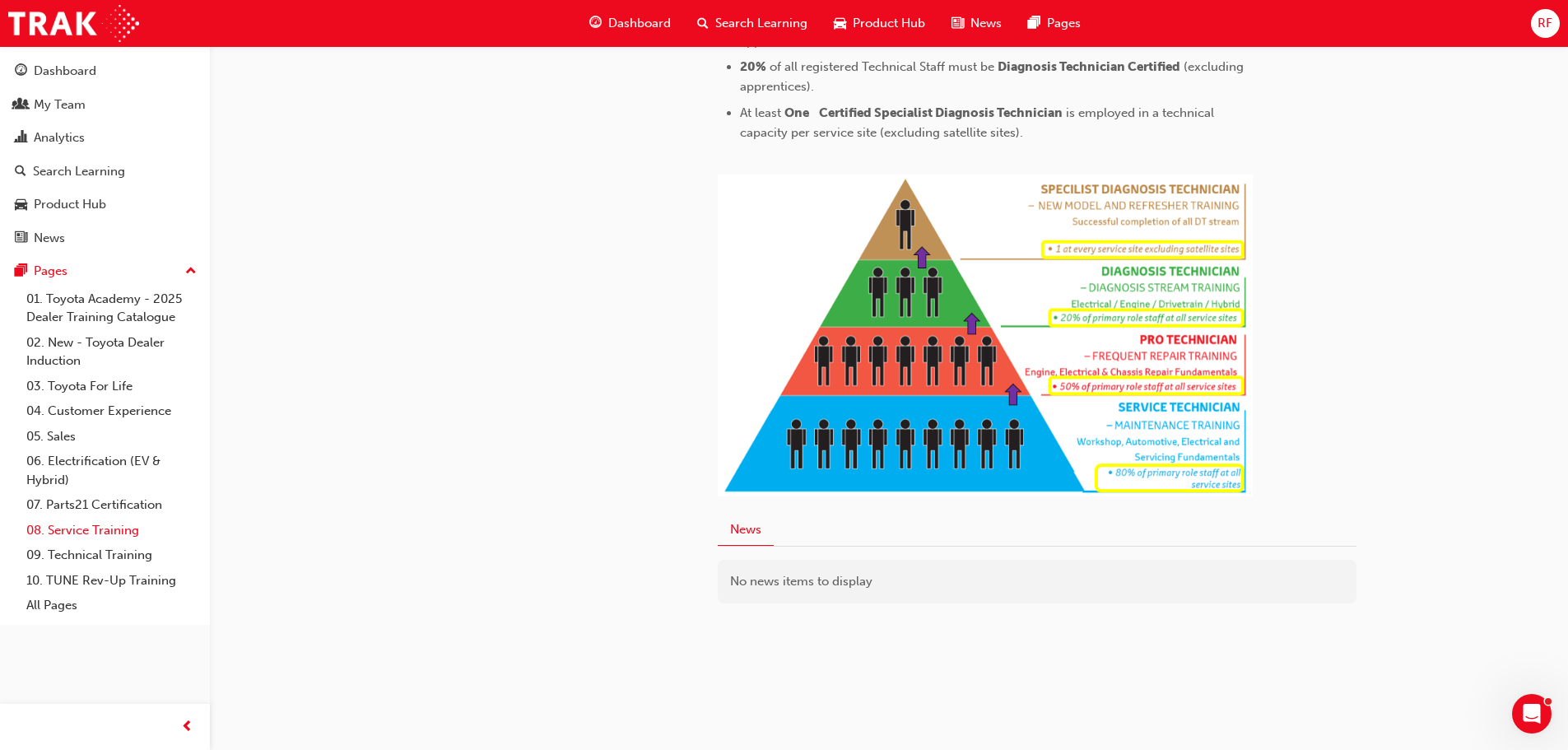
click at [115, 528] on link "08. Service Training" at bounding box center [111, 530] width 184 height 25
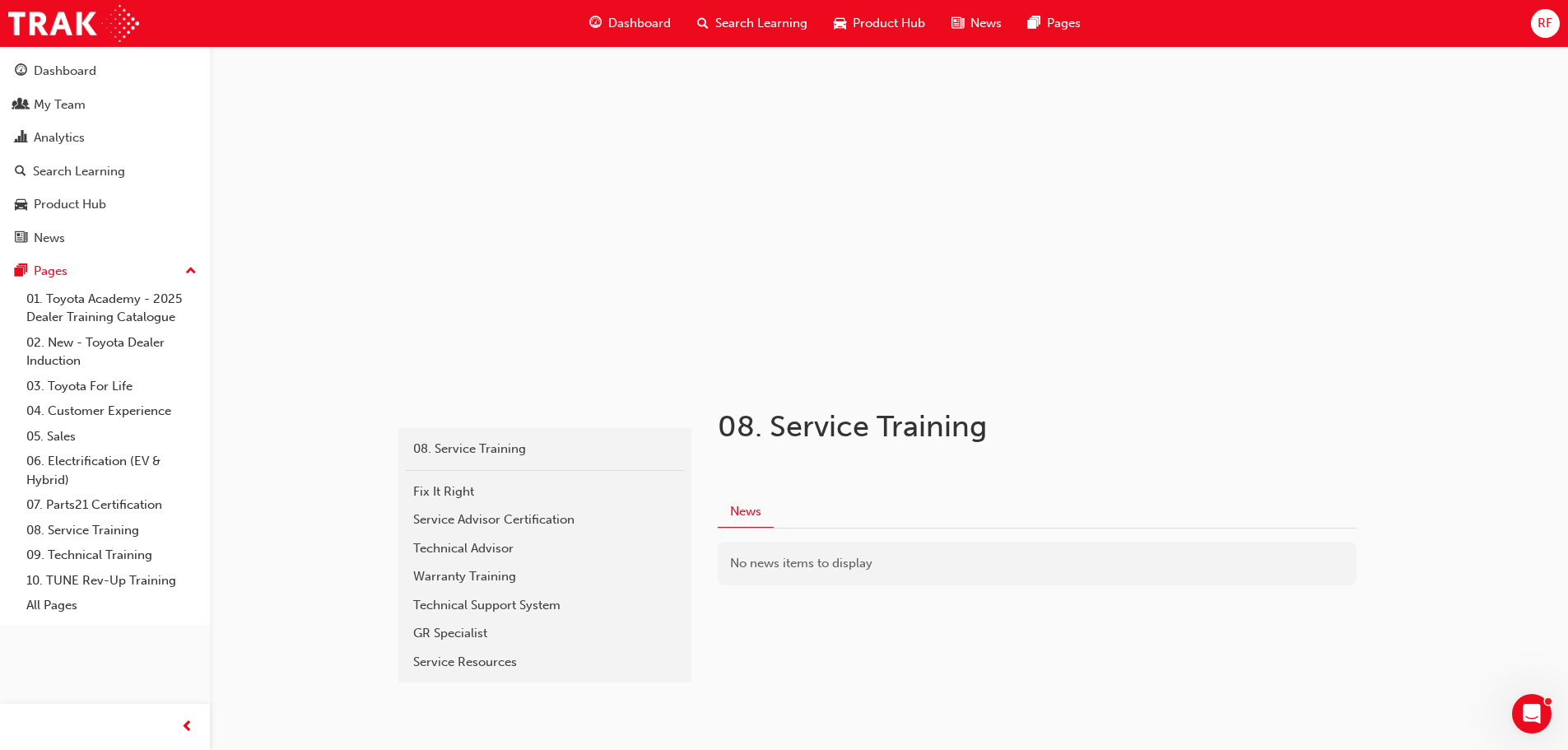
click at [1256, 480] on div "﻿" at bounding box center [1037, 467] width 639 height 33
